Goal: Transaction & Acquisition: Book appointment/travel/reservation

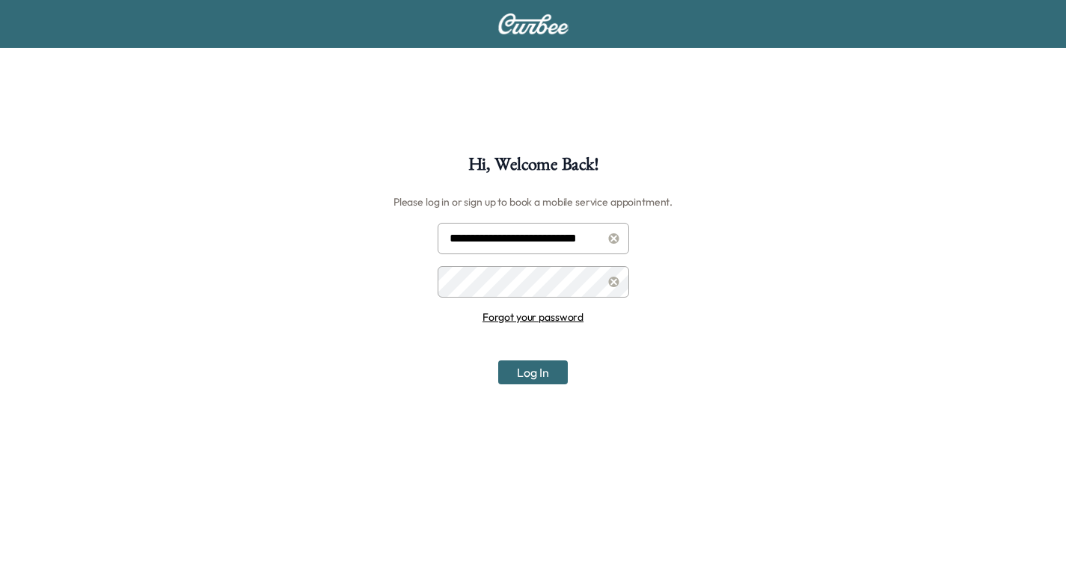
click at [539, 239] on input "**********" at bounding box center [533, 238] width 191 height 31
type input "**********"
click at [543, 370] on button "Log In" at bounding box center [533, 373] width 70 height 24
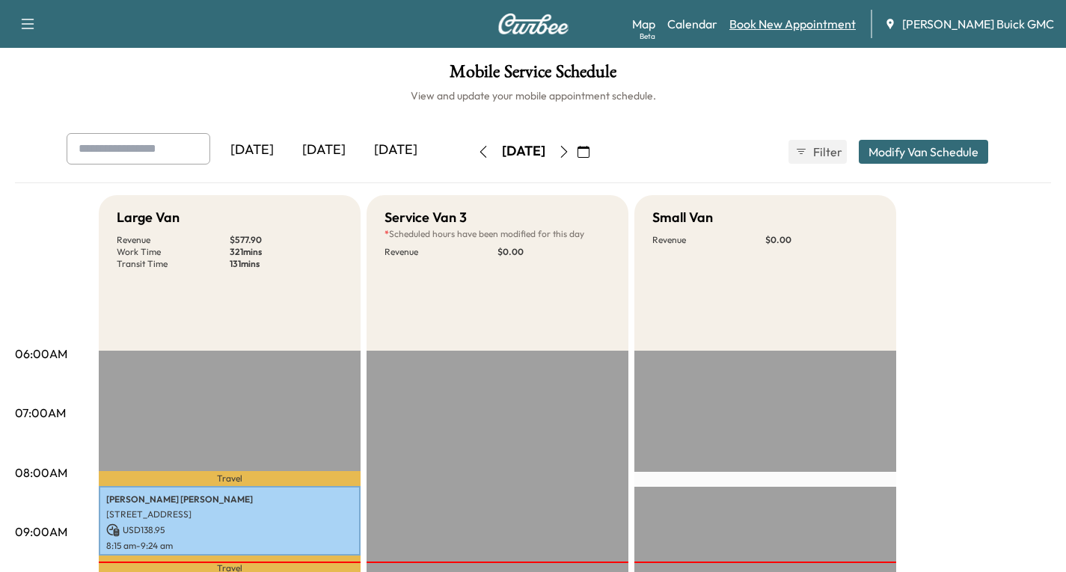
click at [826, 24] on link "Book New Appointment" at bounding box center [792, 24] width 126 height 18
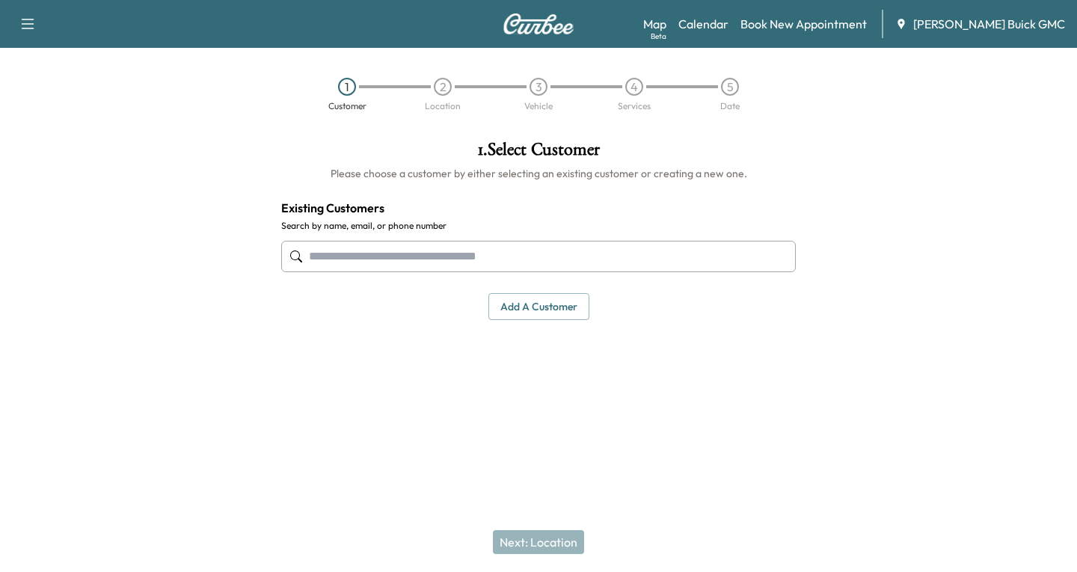
click at [321, 254] on input "text" at bounding box center [538, 256] width 515 height 31
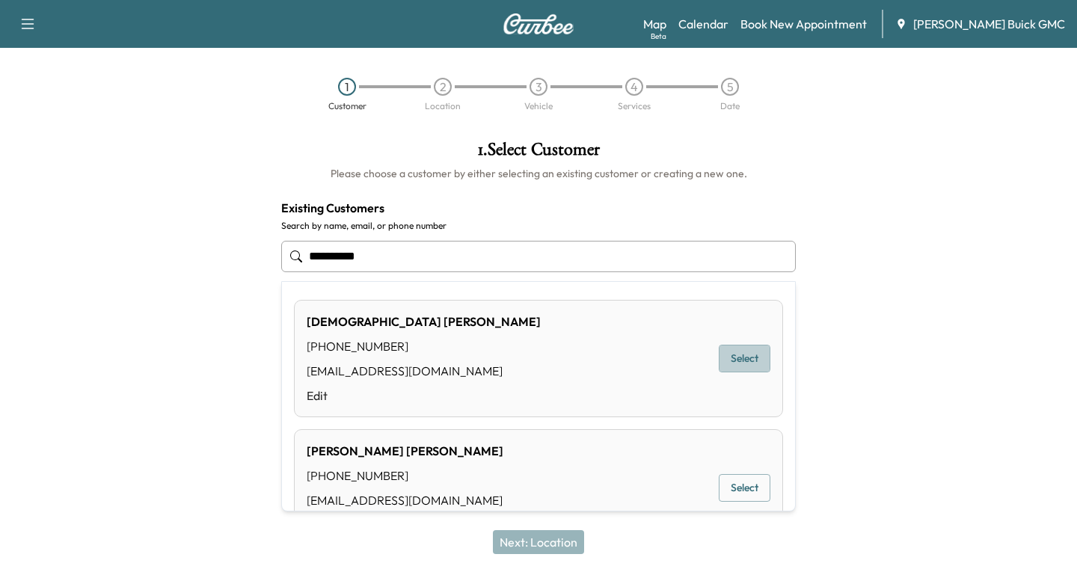
click at [738, 350] on button "Select" at bounding box center [745, 359] width 52 height 28
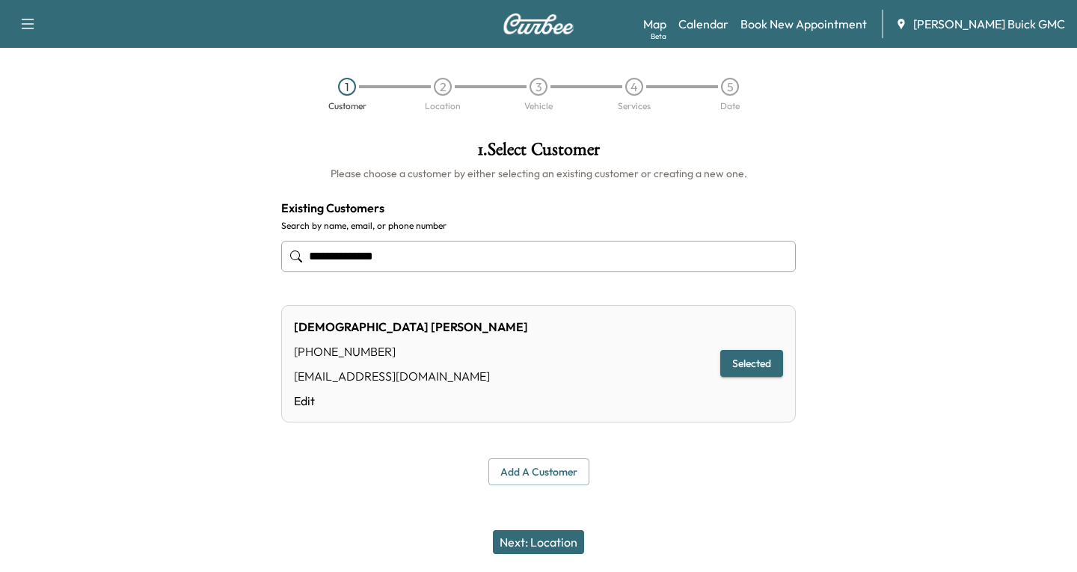
type input "**********"
click at [525, 543] on button "Next: Location" at bounding box center [538, 542] width 91 height 24
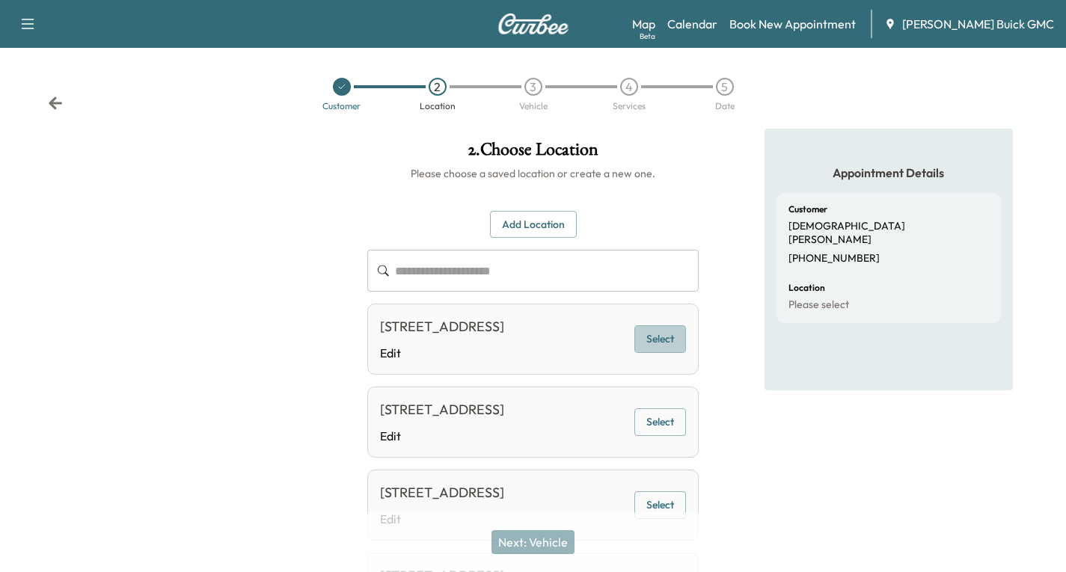
click at [665, 351] on button "Select" at bounding box center [660, 339] width 52 height 28
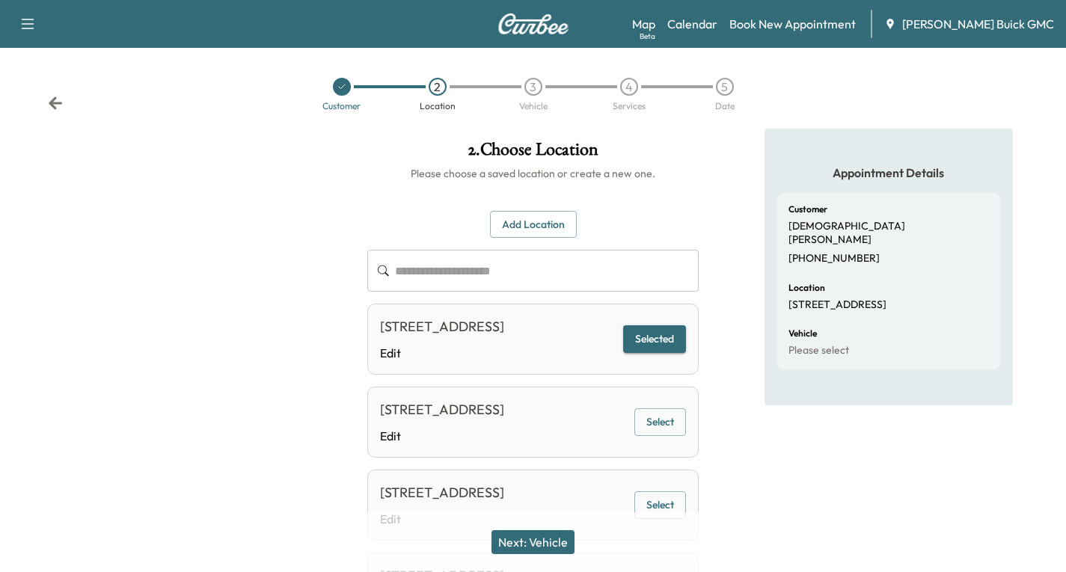
click at [527, 539] on button "Next: Vehicle" at bounding box center [532, 542] width 83 height 24
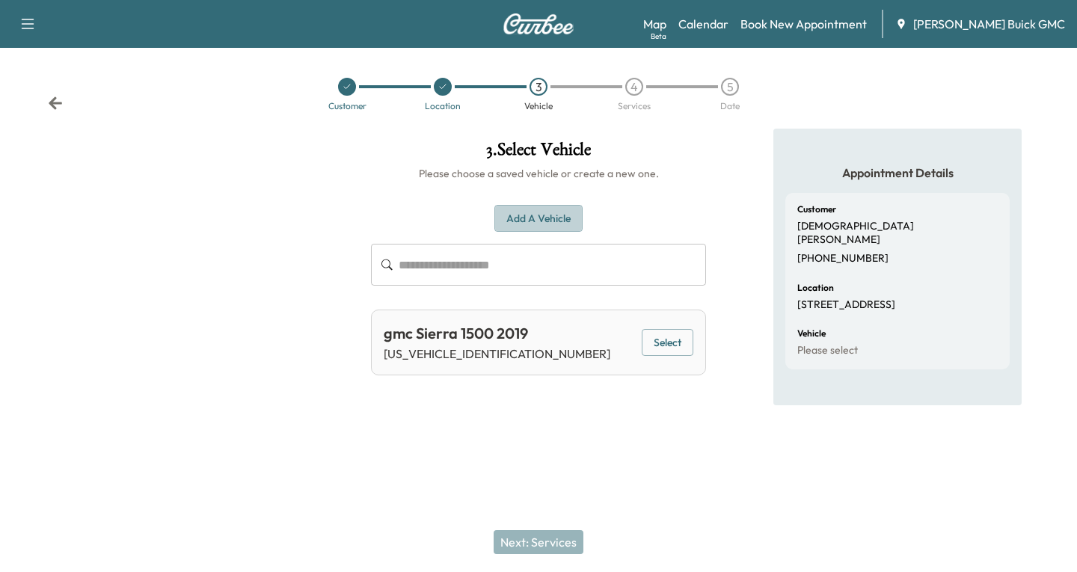
click at [551, 217] on button "Add a Vehicle" at bounding box center [538, 219] width 88 height 28
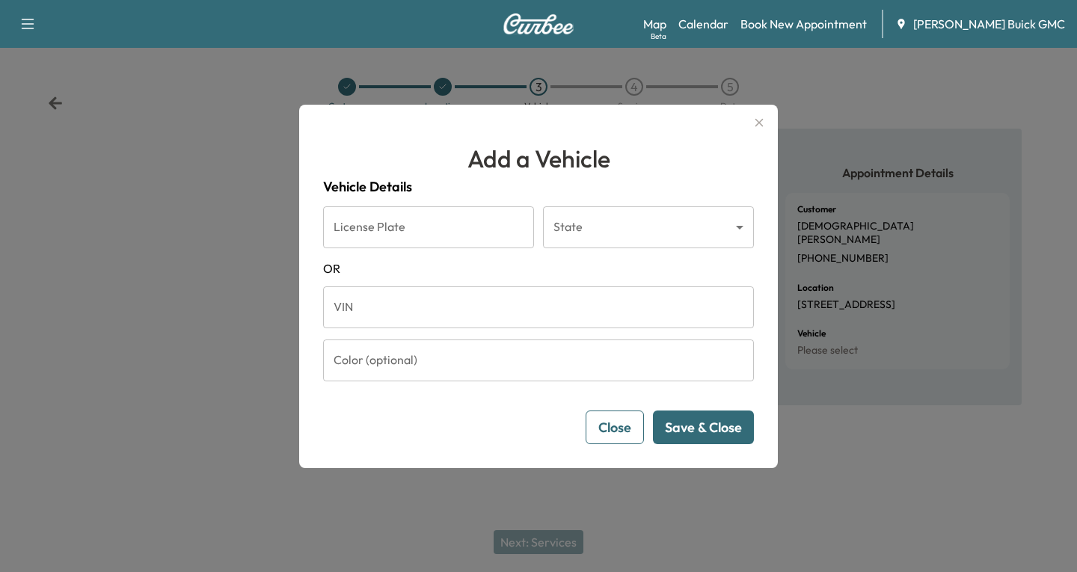
click at [349, 302] on input "VIN" at bounding box center [538, 307] width 431 height 42
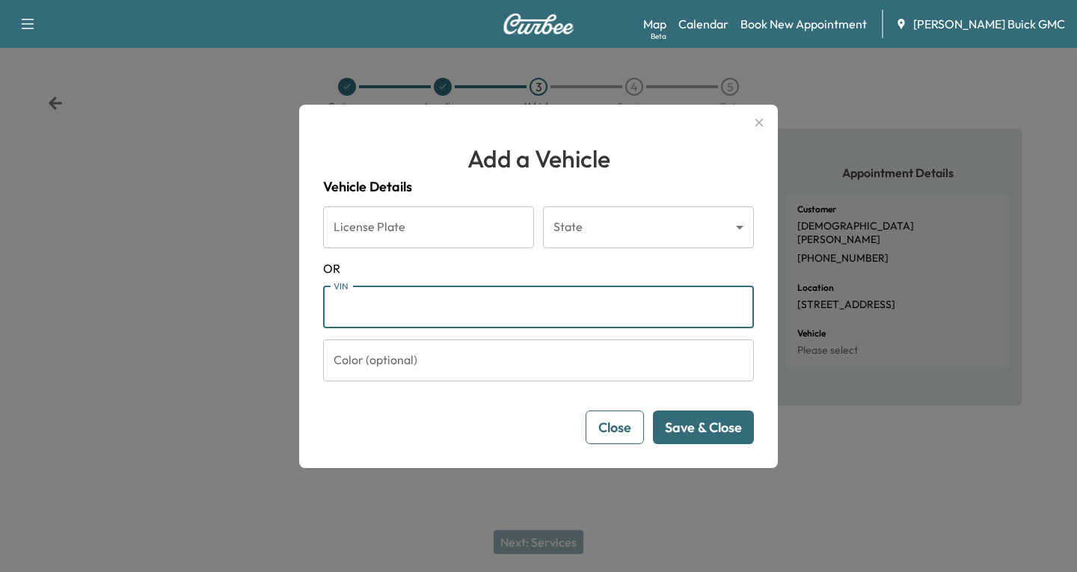
paste input "**********"
type input "**********"
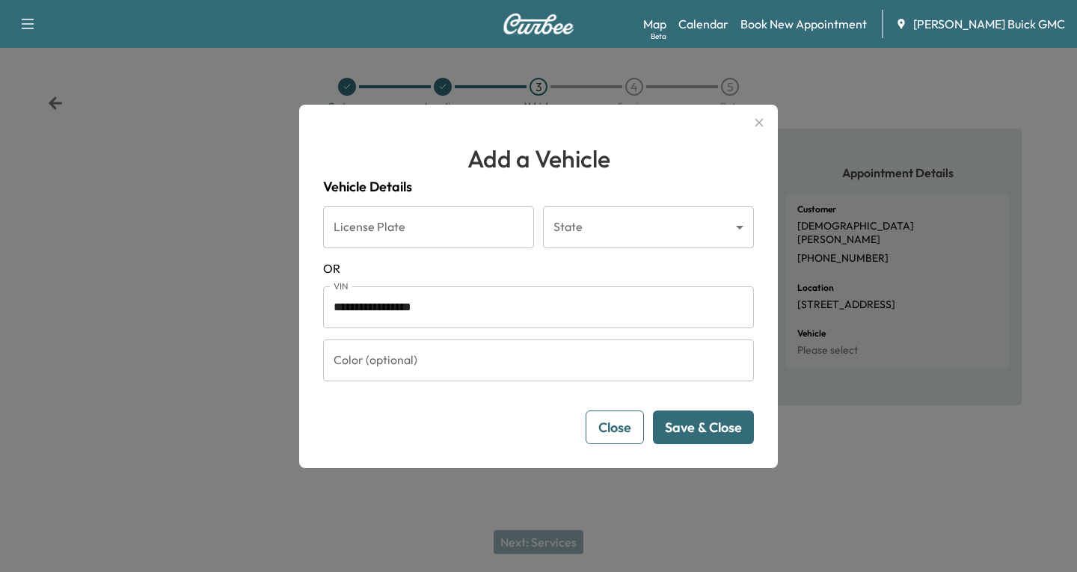
click at [707, 423] on button "Save & Close" at bounding box center [703, 428] width 101 height 34
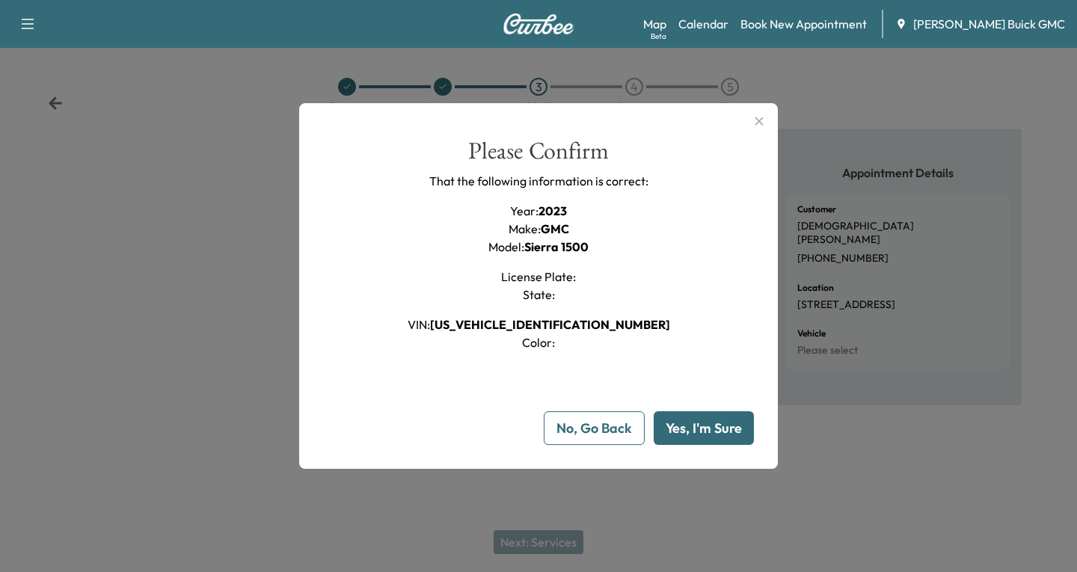
click at [698, 423] on button "Yes, I'm Sure" at bounding box center [704, 428] width 100 height 34
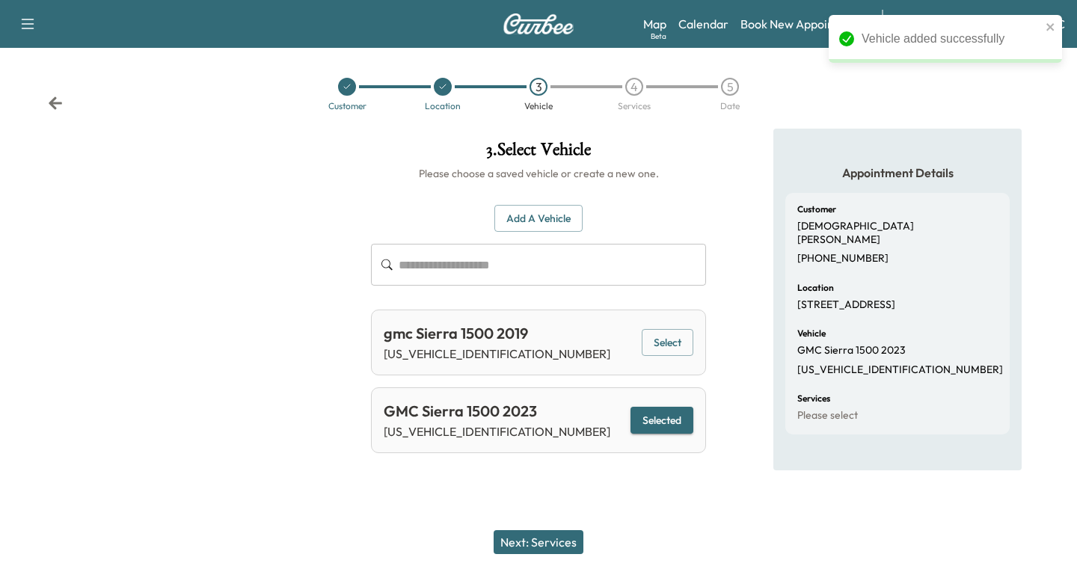
click at [538, 538] on button "Next: Services" at bounding box center [539, 542] width 90 height 24
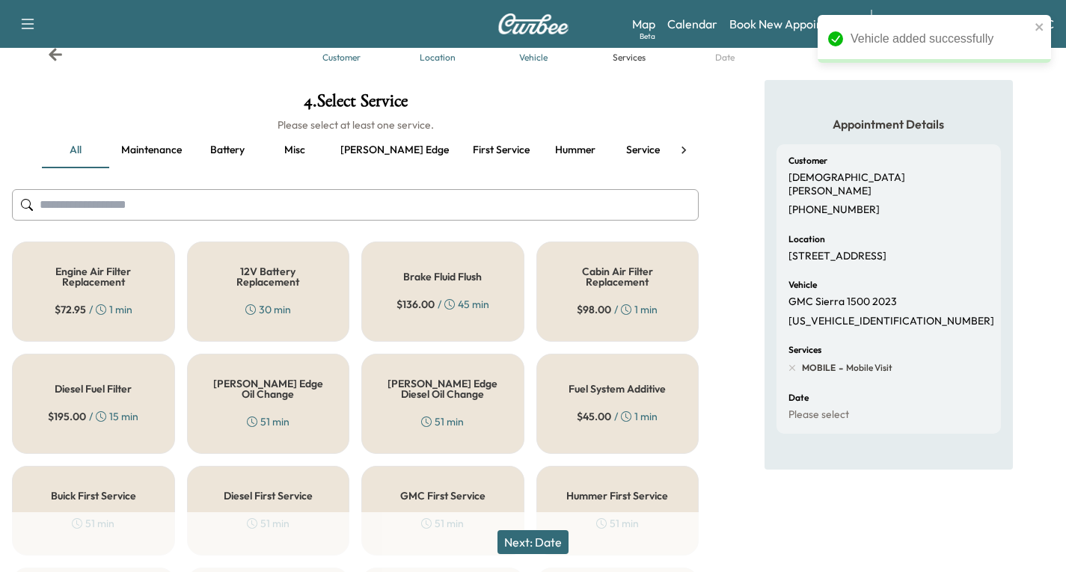
scroll to position [75, 0]
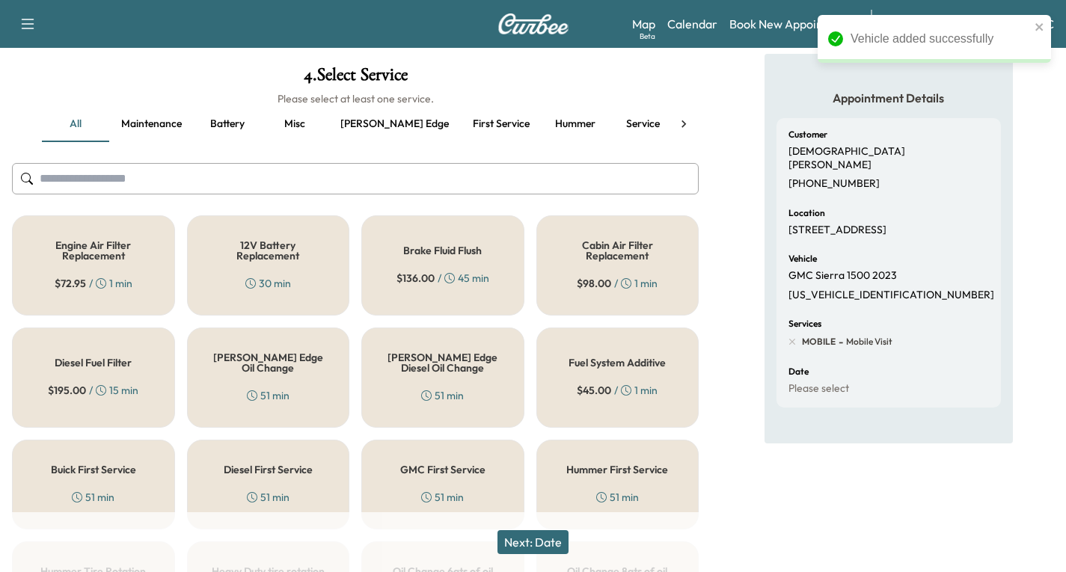
click at [254, 376] on div "[PERSON_NAME] Edge Oil Change 51 min" at bounding box center [268, 378] width 163 height 100
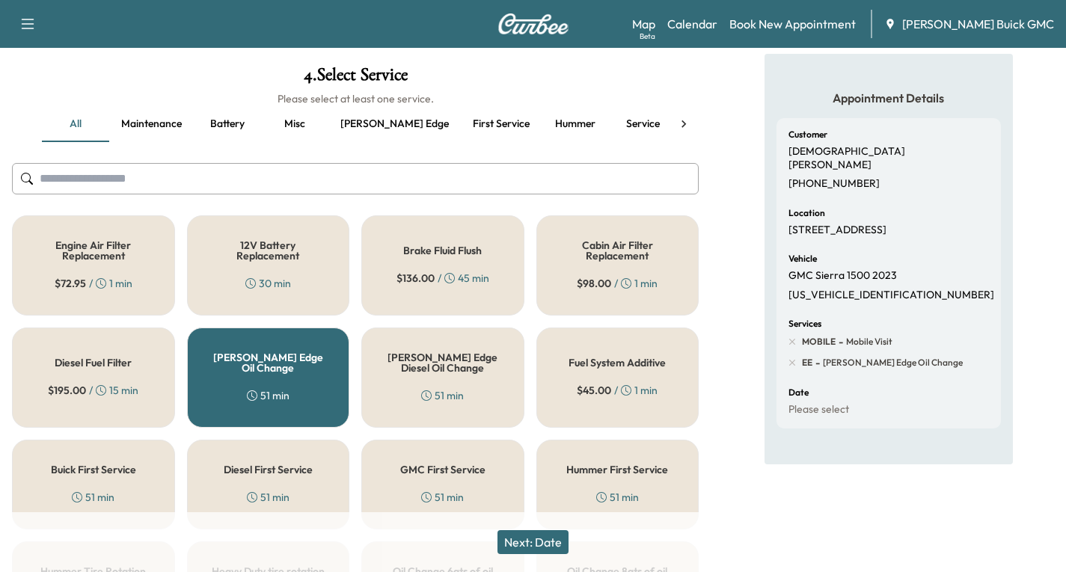
click at [548, 546] on button "Next: Date" at bounding box center [532, 542] width 71 height 24
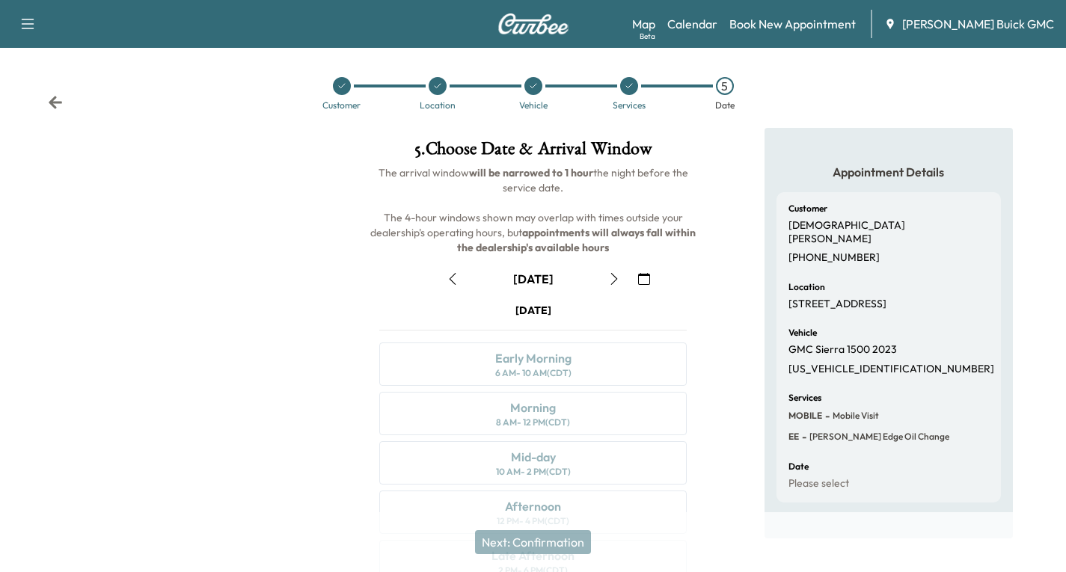
scroll to position [0, 0]
click at [614, 280] on icon "button" at bounding box center [614, 280] width 12 height 12
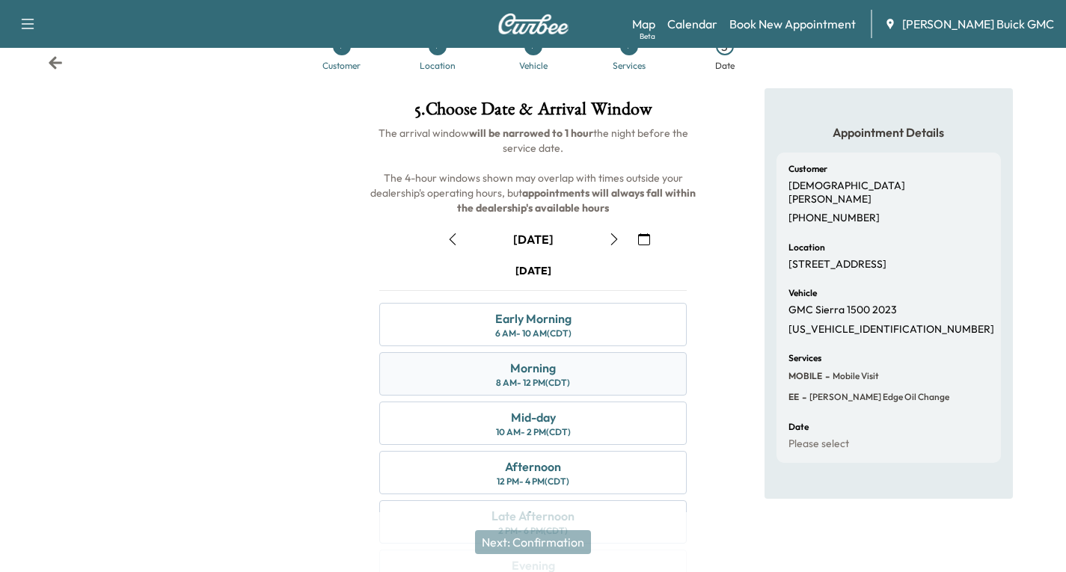
scroll to position [75, 0]
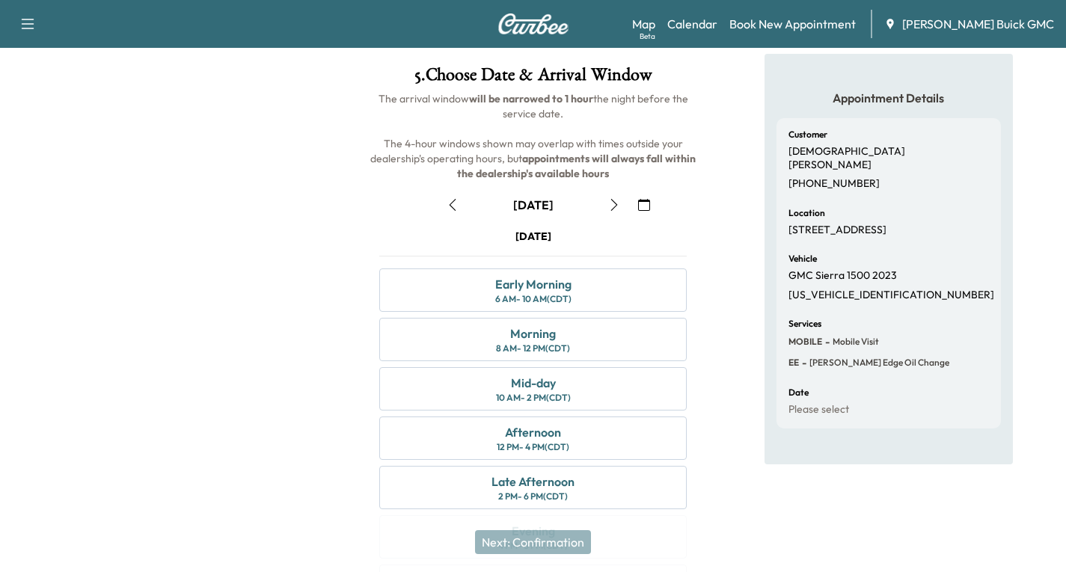
click at [451, 203] on icon "button" at bounding box center [452, 205] width 7 height 12
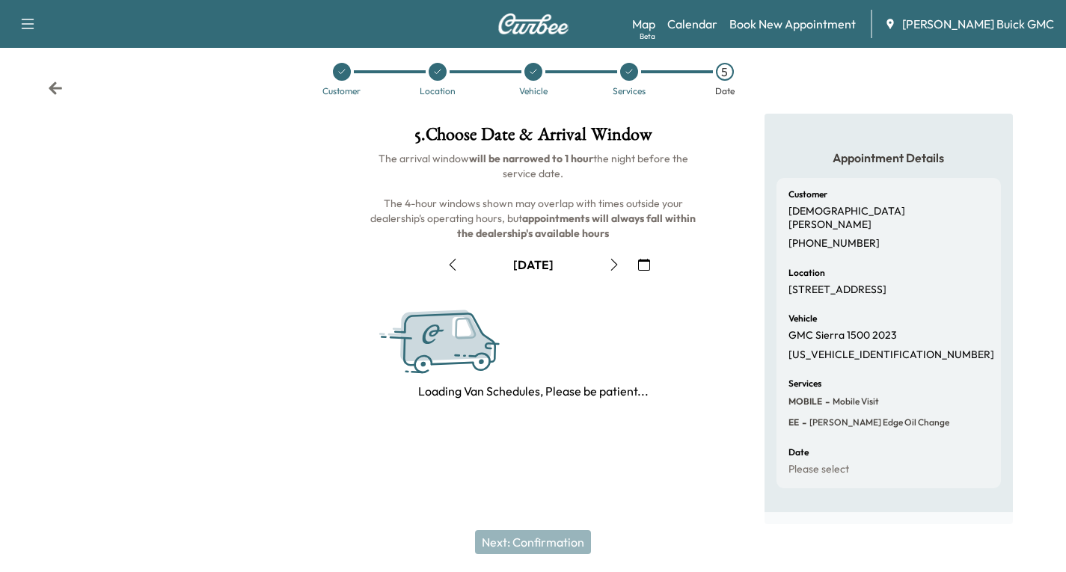
click at [452, 266] on div "October [DATE] S M T W T F S 28 29 30 1 2 3 4 5 6 7 8 9 10 11 12 13 14 15 16 17…" at bounding box center [532, 320] width 331 height 159
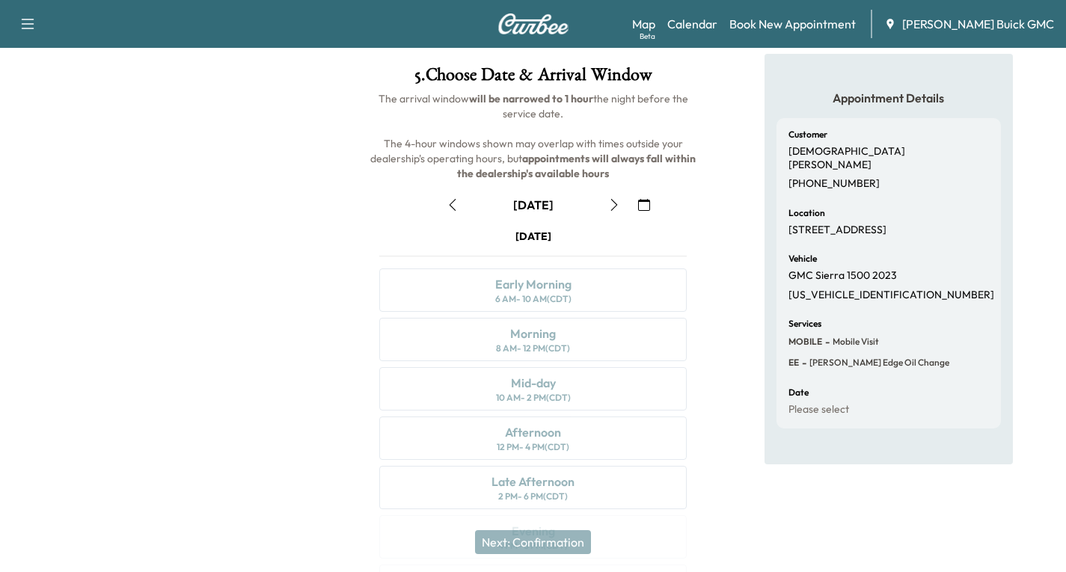
click at [448, 204] on icon "button" at bounding box center [453, 205] width 12 height 12
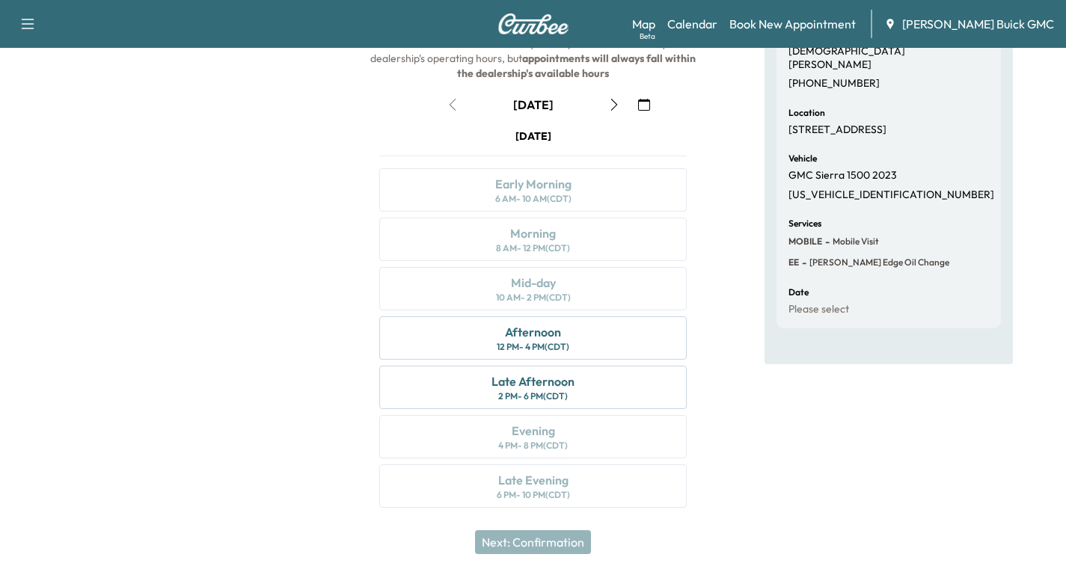
scroll to position [177, 0]
click at [617, 105] on icon "button" at bounding box center [614, 103] width 12 height 12
click at [612, 102] on icon "button" at bounding box center [614, 103] width 12 height 12
click at [28, 23] on icon "button" at bounding box center [28, 24] width 18 height 18
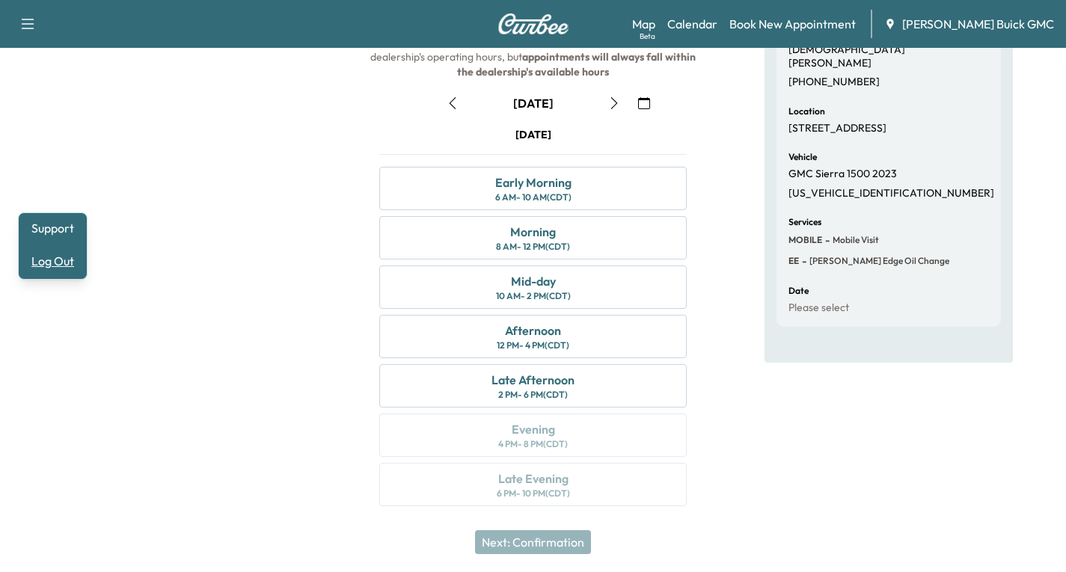
click at [58, 263] on button "Log Out" at bounding box center [53, 261] width 56 height 24
